Goal: Subscribe to service/newsletter

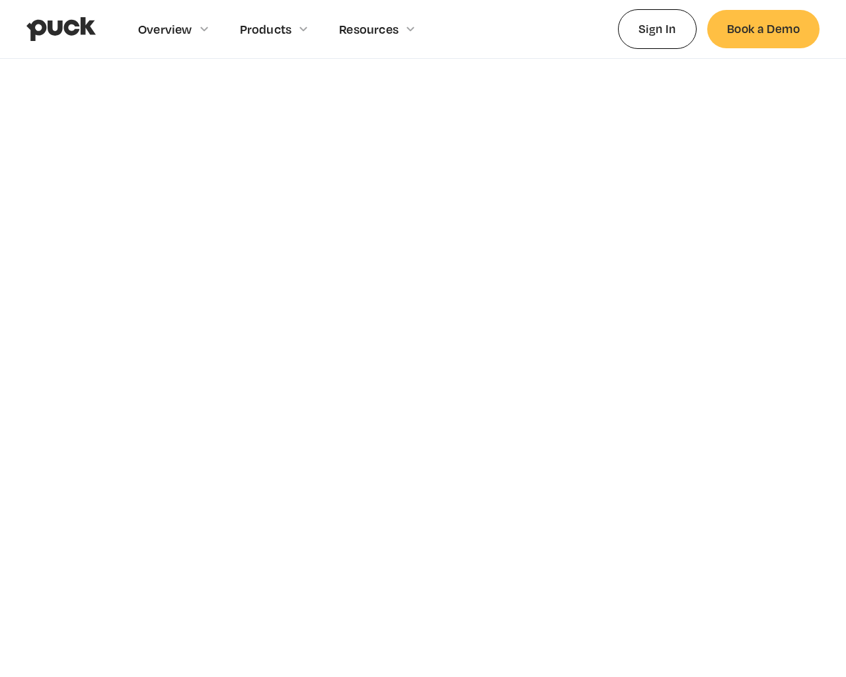
scroll to position [3191, 0]
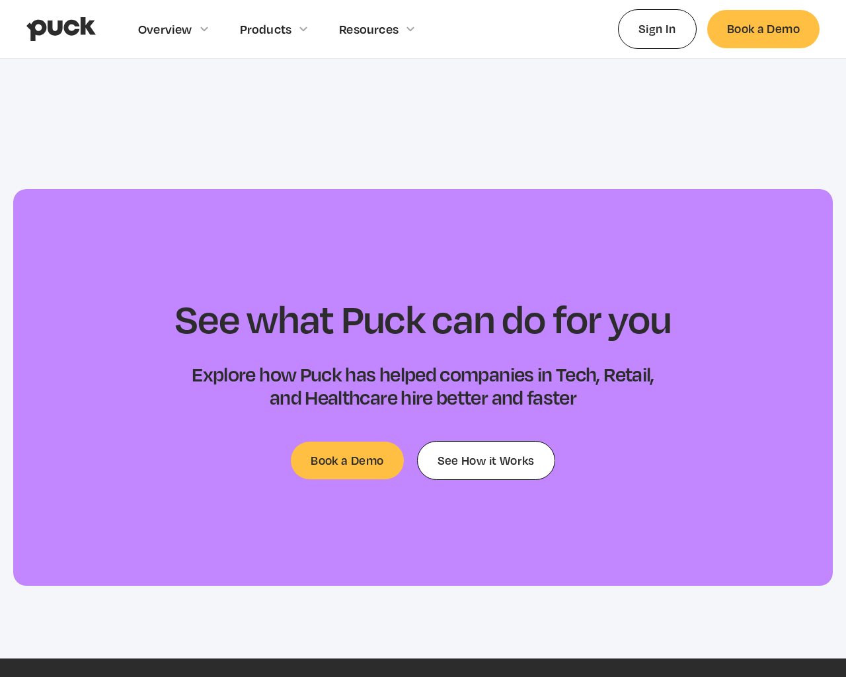
type input "[EMAIL_ADDRESS]"
type input "Please wait..."
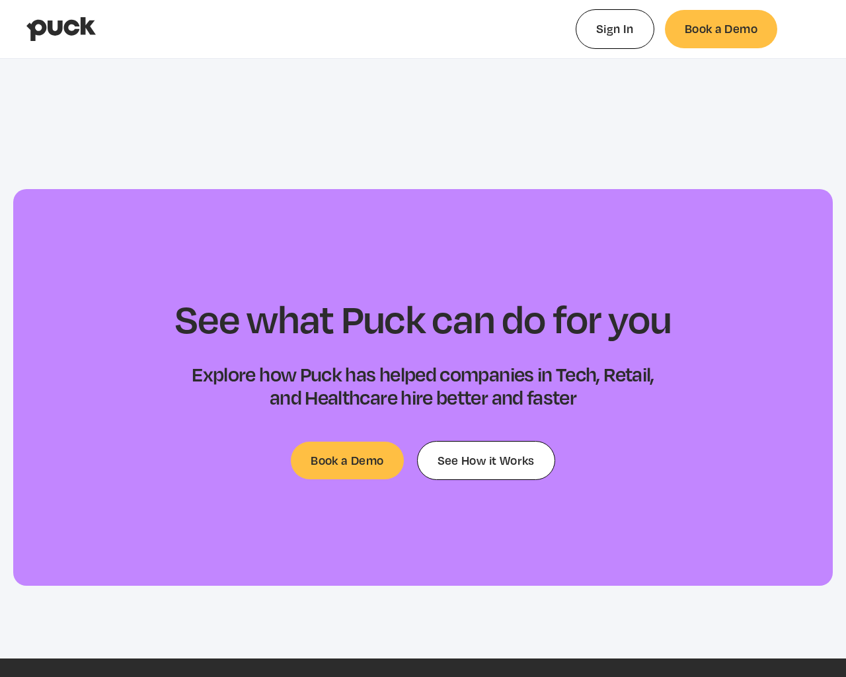
type input "0.138504414634146"
type input "0.140389763157895"
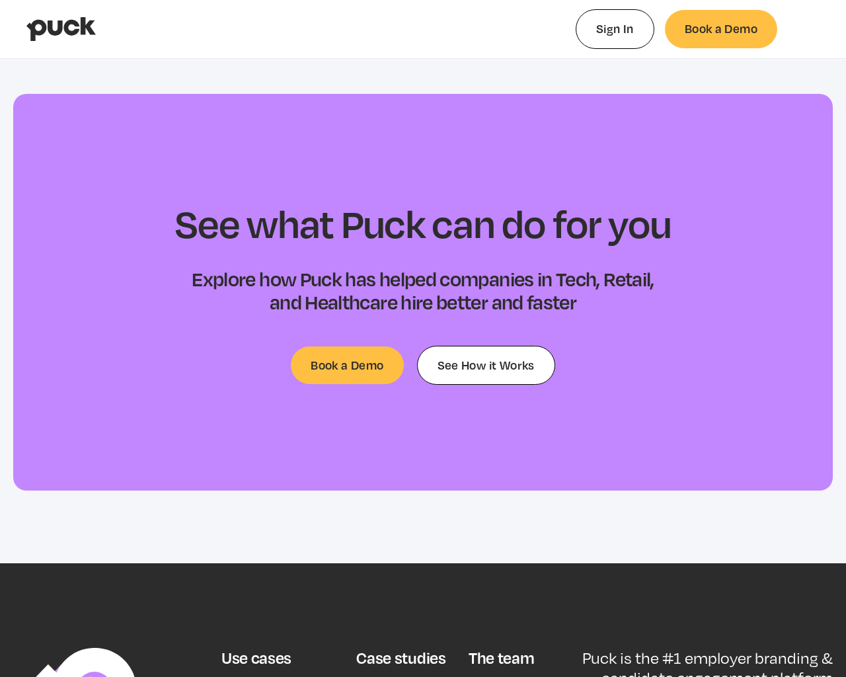
scroll to position [3096, 0]
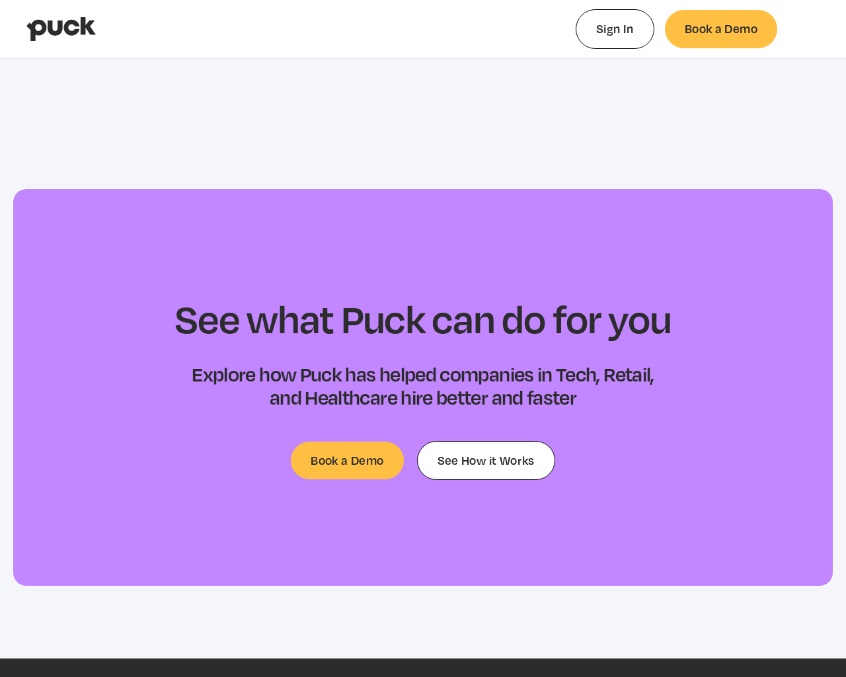
type input "0.0548102830188679"
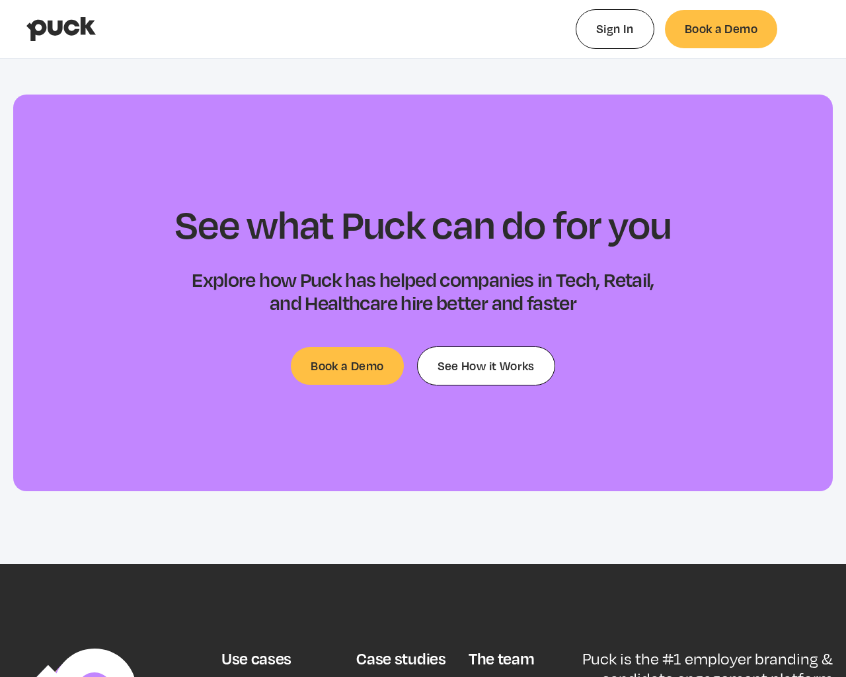
type input "0.0474986"
type input "0.0443089278350516"
